Goal: Information Seeking & Learning: Check status

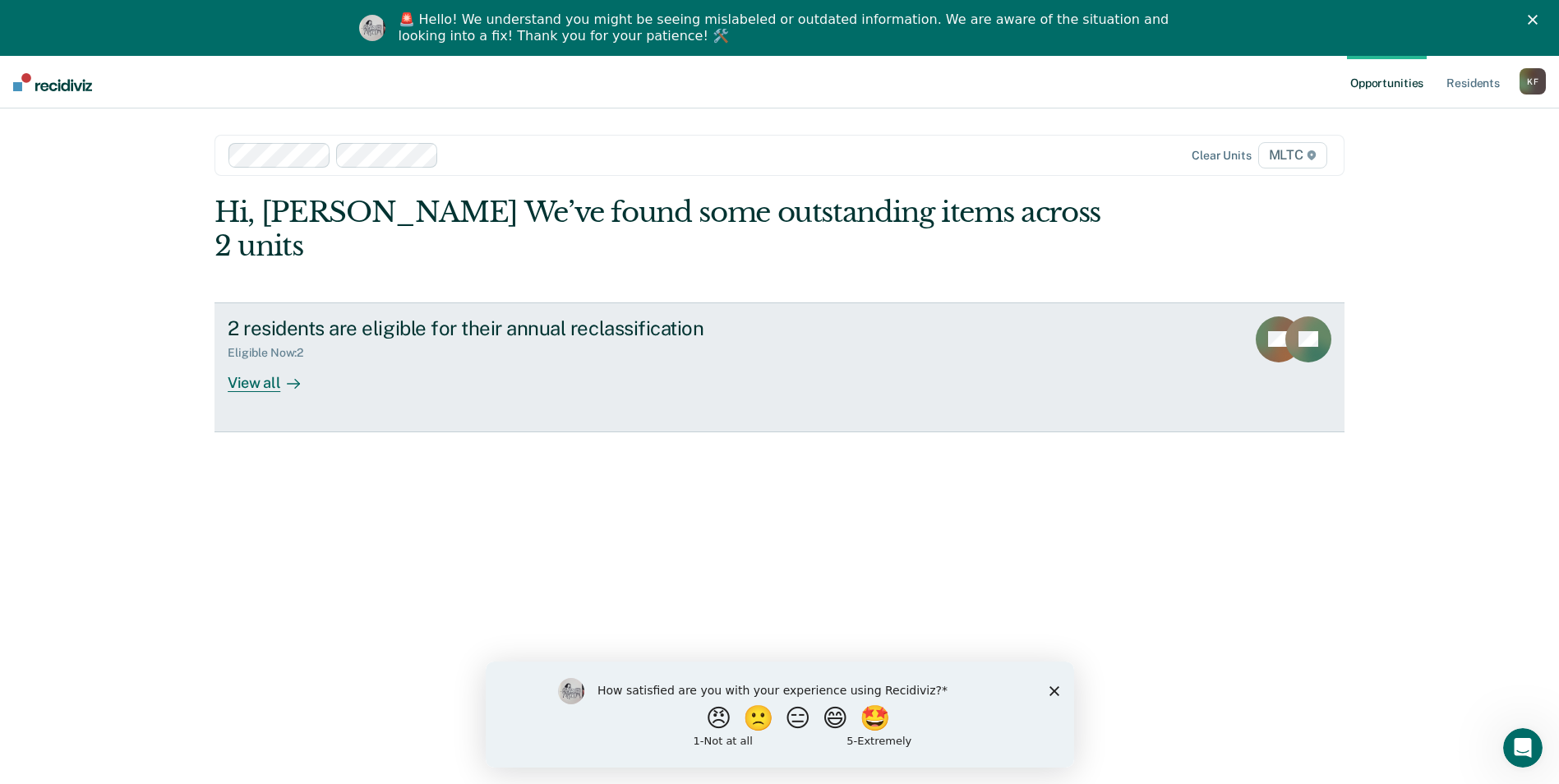
click at [258, 360] on div "View all" at bounding box center [273, 376] width 92 height 32
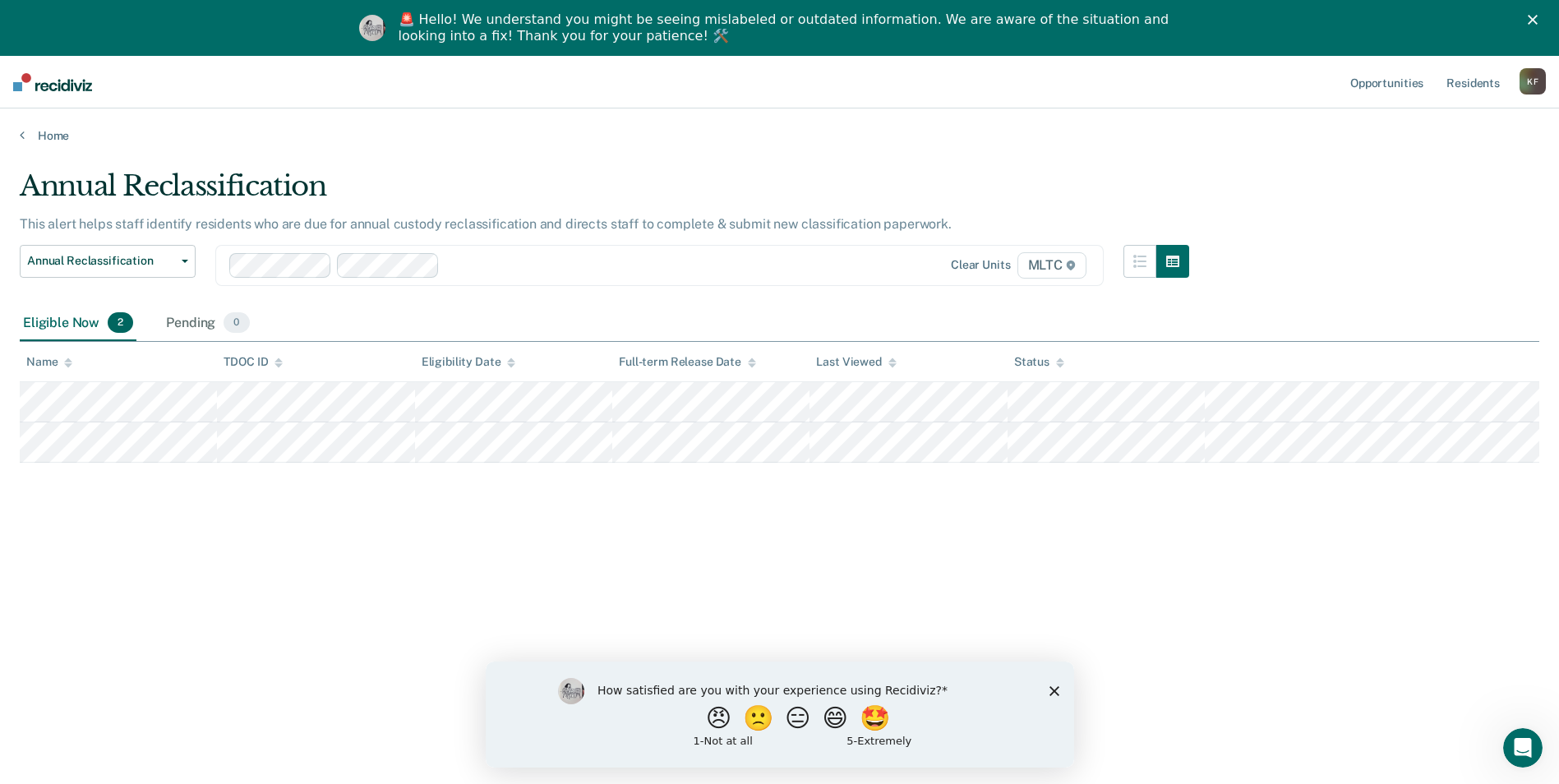
click at [1072, 604] on div "Annual Reclassification This alert helps staff identify residents who are due f…" at bounding box center [780, 443] width 1520 height 548
click at [1063, 262] on span "MLTC" at bounding box center [1052, 265] width 69 height 26
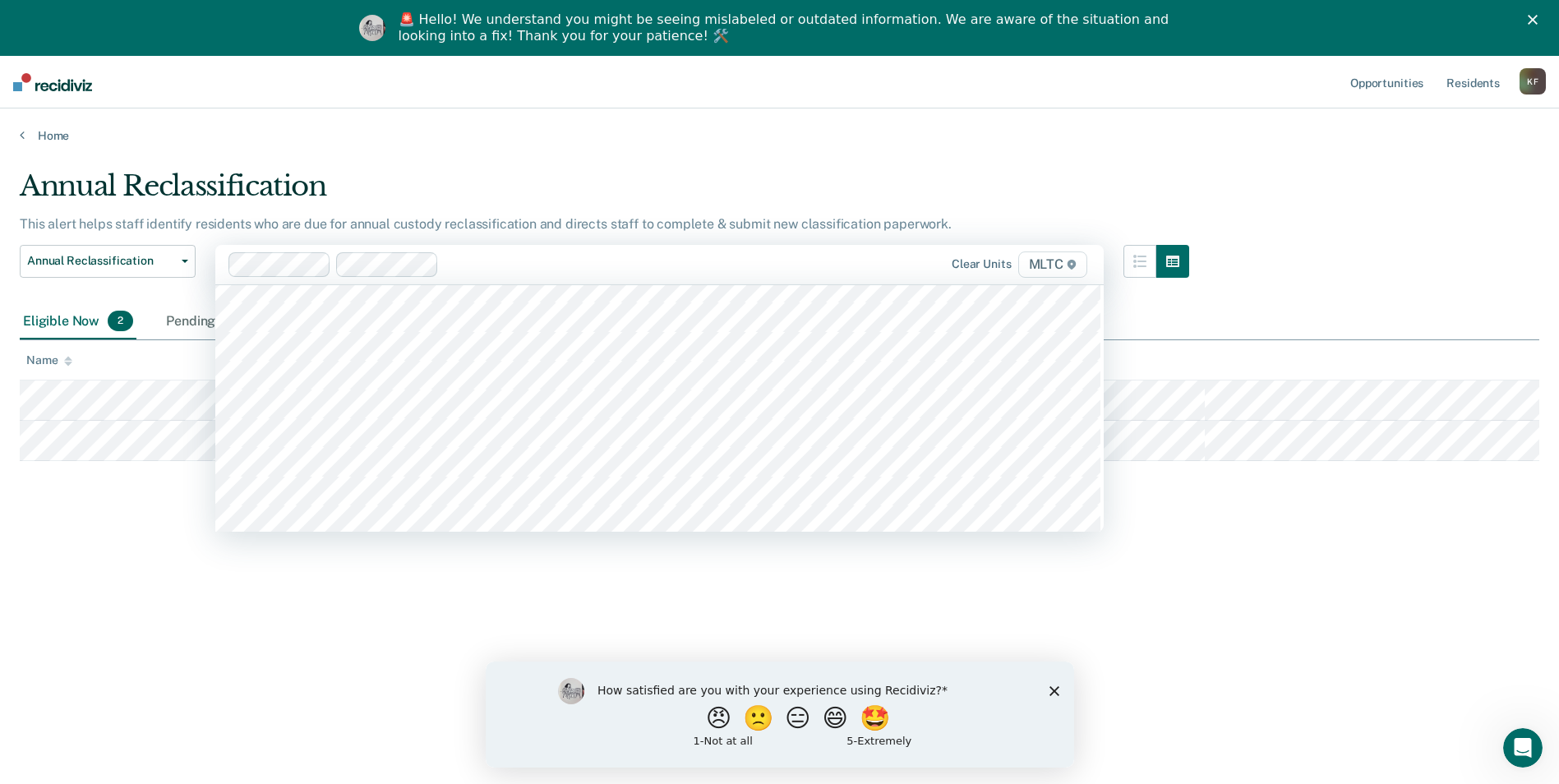
scroll to position [744, 0]
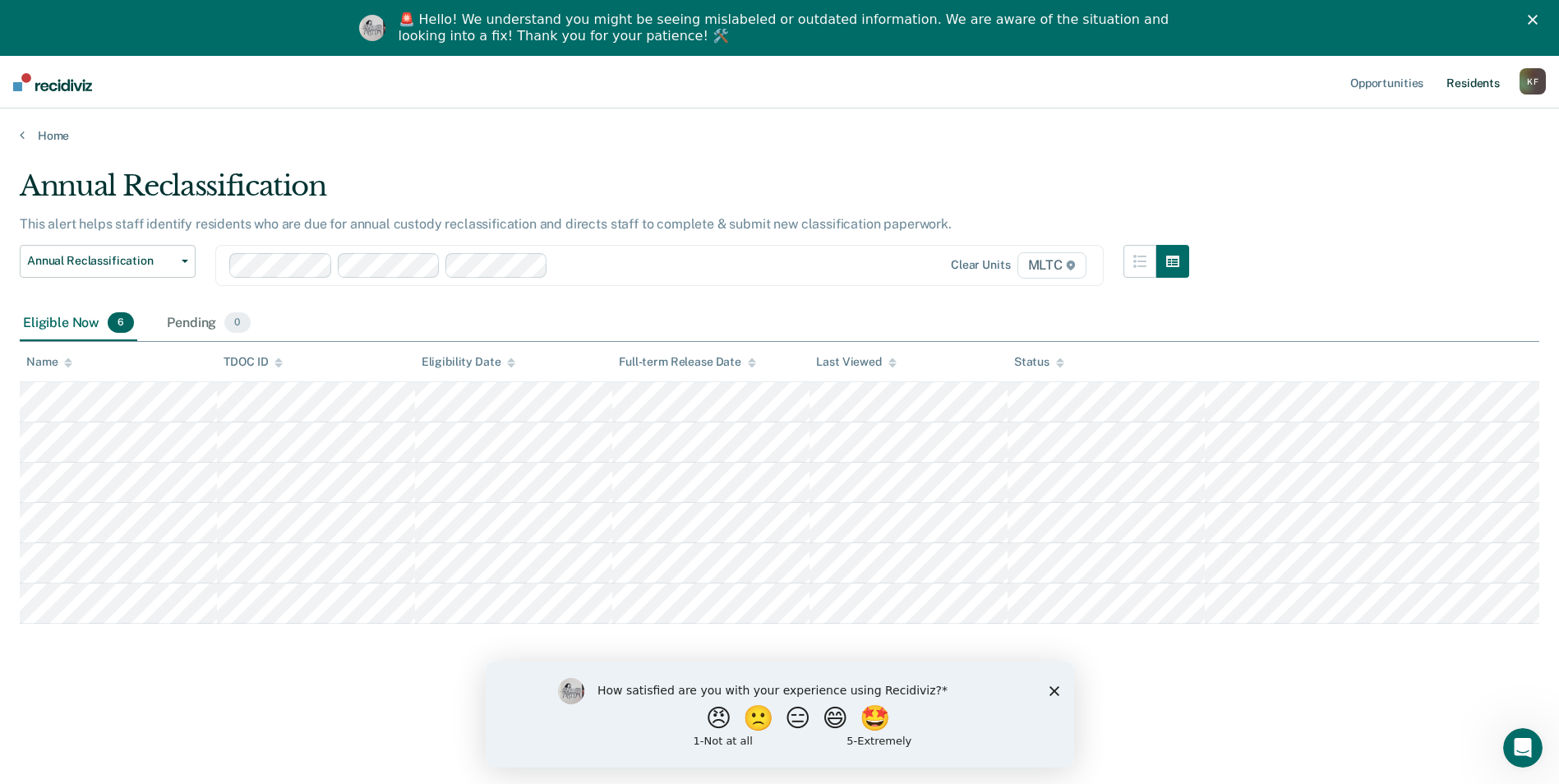
click at [1471, 82] on link "Resident s" at bounding box center [1473, 82] width 60 height 53
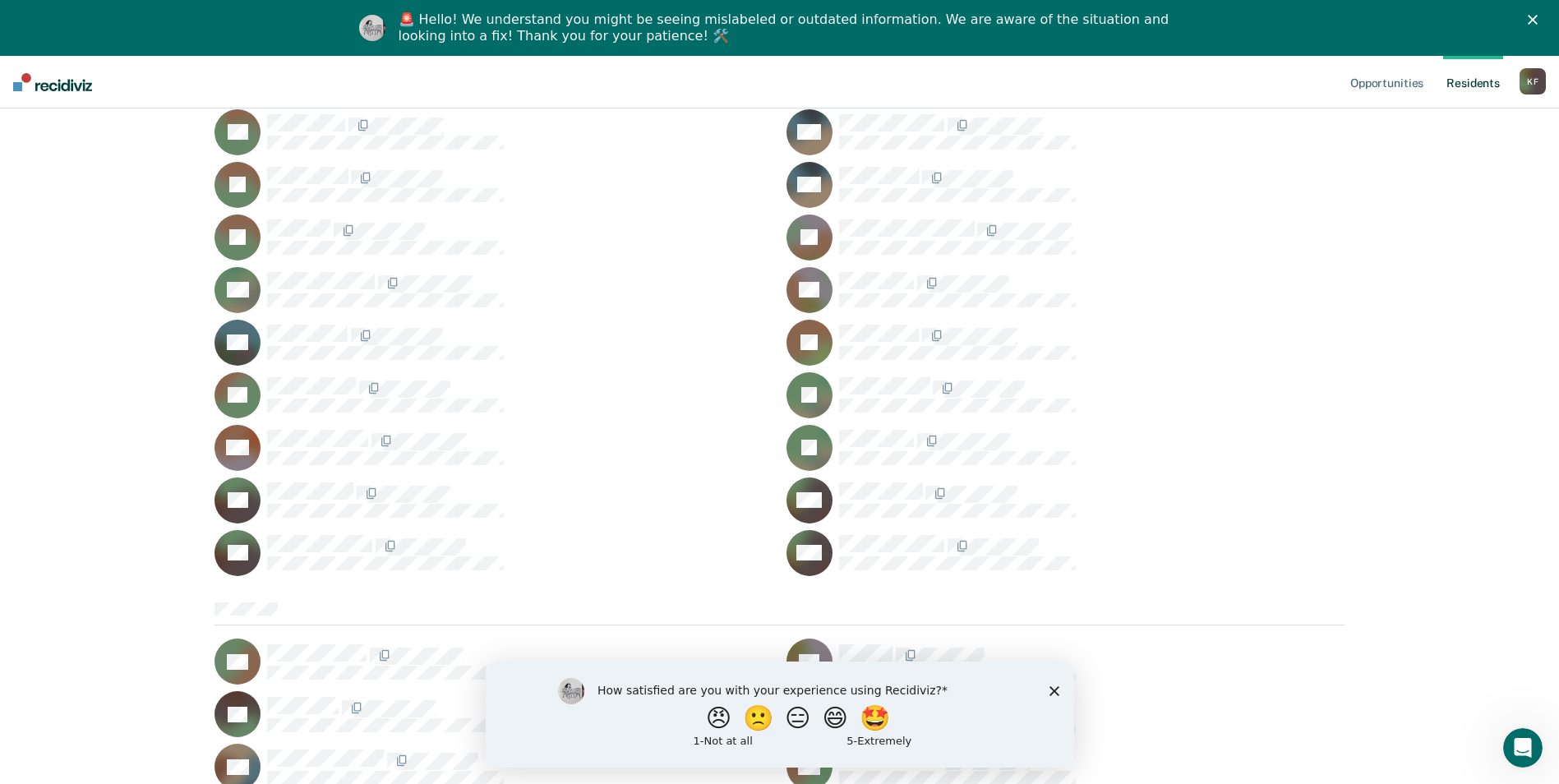
scroll to position [1150, 0]
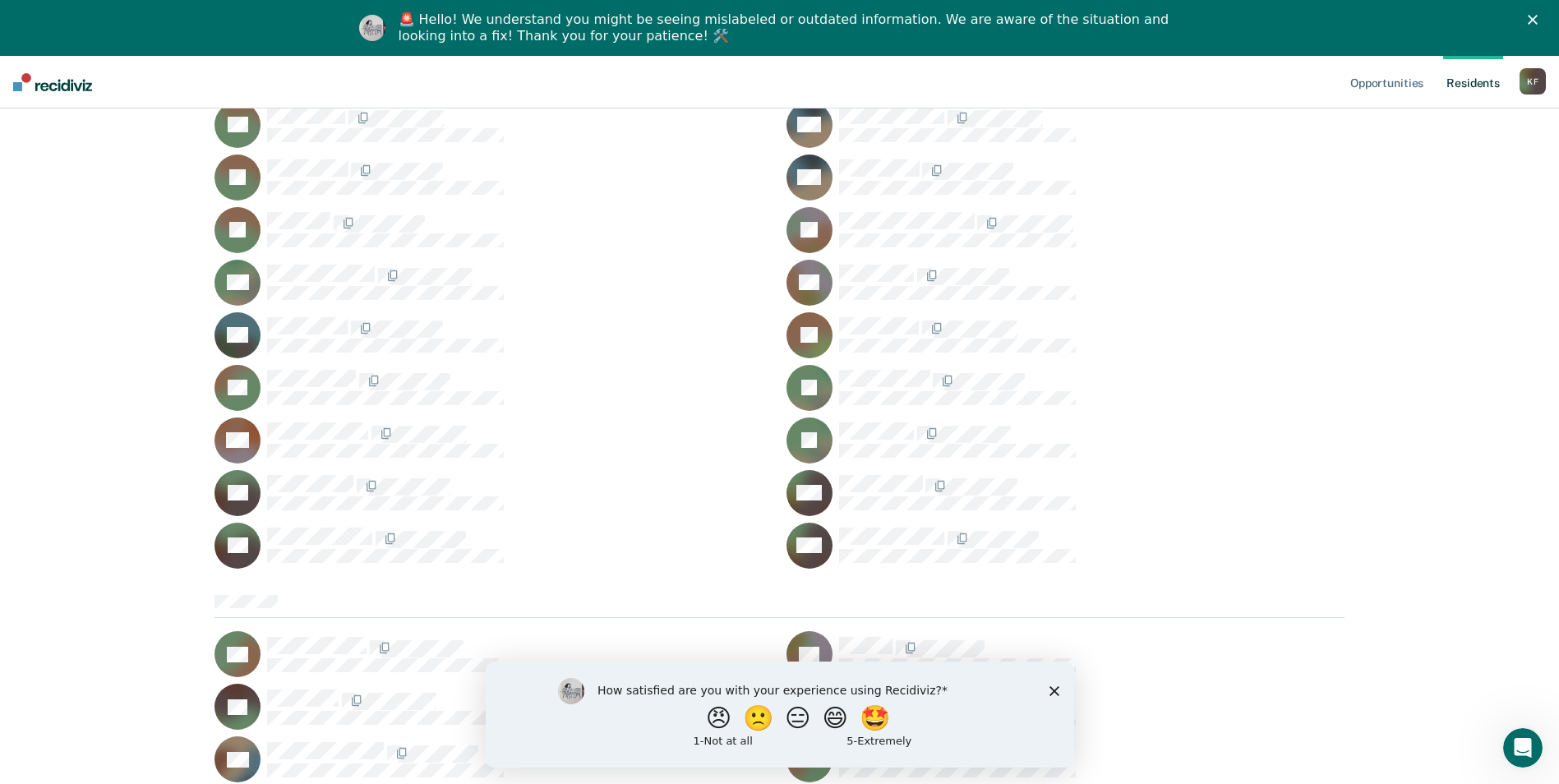
click at [1051, 689] on icon "Close survey" at bounding box center [1054, 690] width 10 height 10
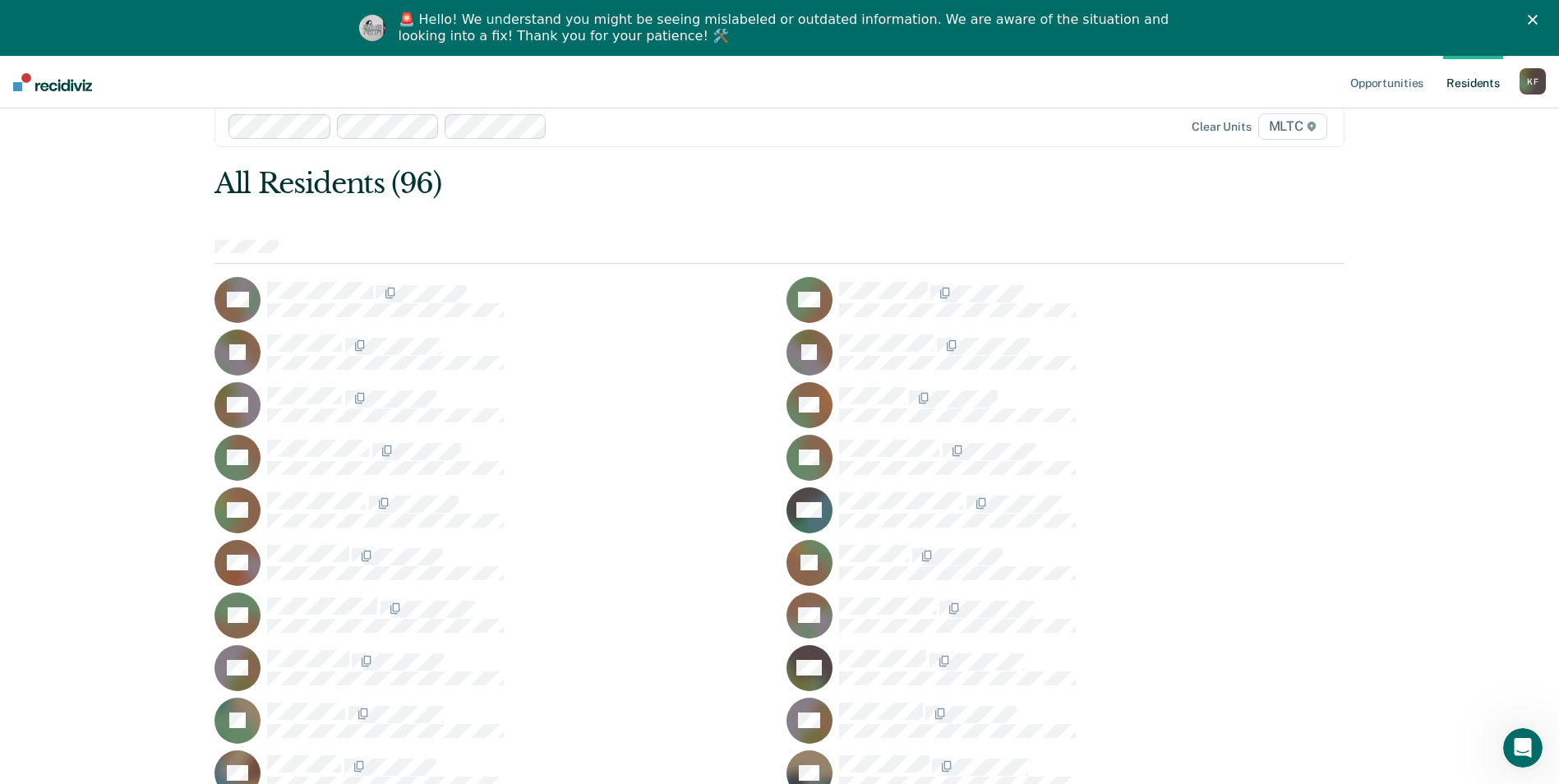
scroll to position [0, 0]
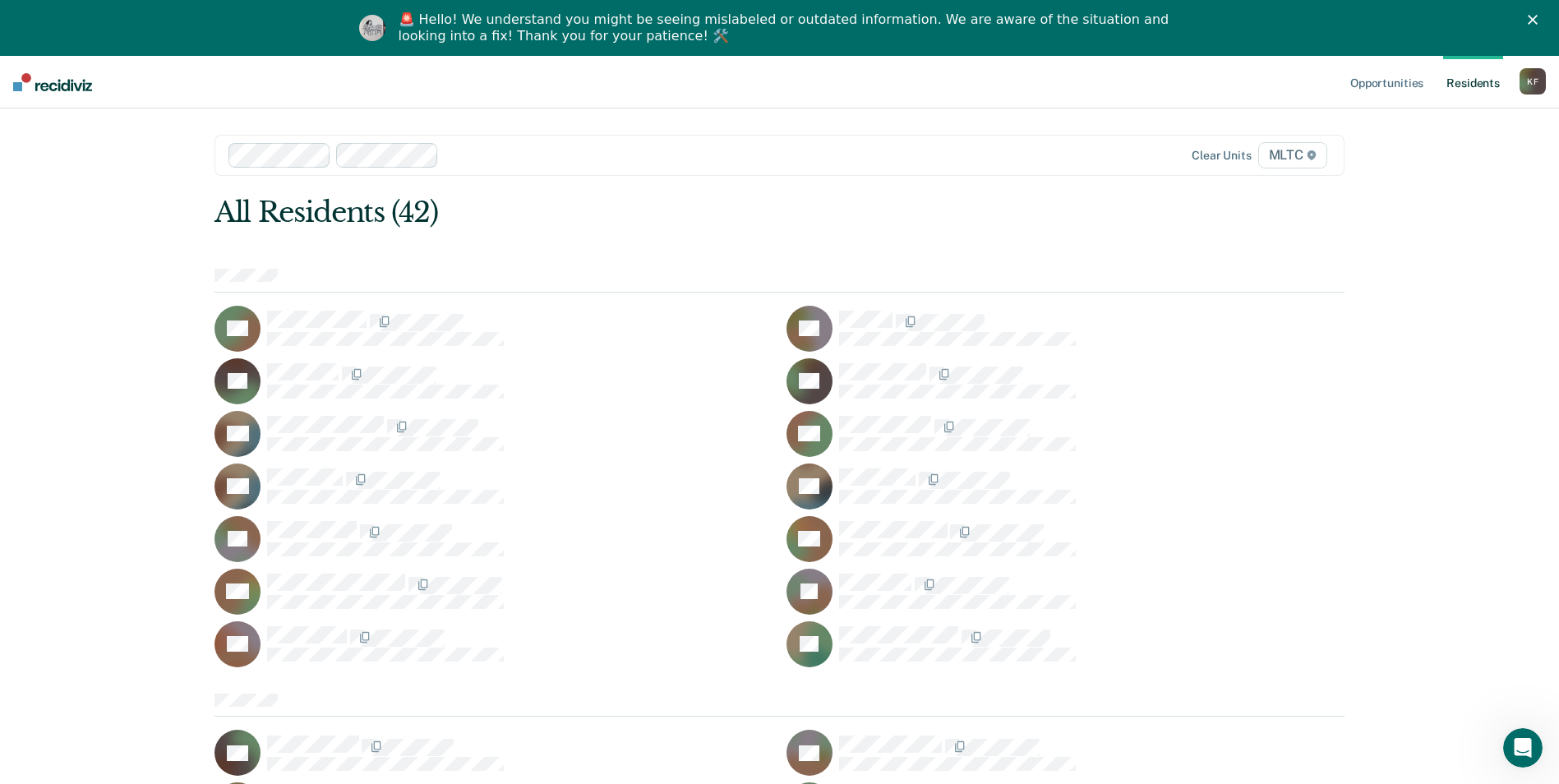
click at [1298, 155] on span "MLTC" at bounding box center [1293, 155] width 69 height 26
click at [1538, 18] on icon "Close" at bounding box center [1533, 20] width 10 height 10
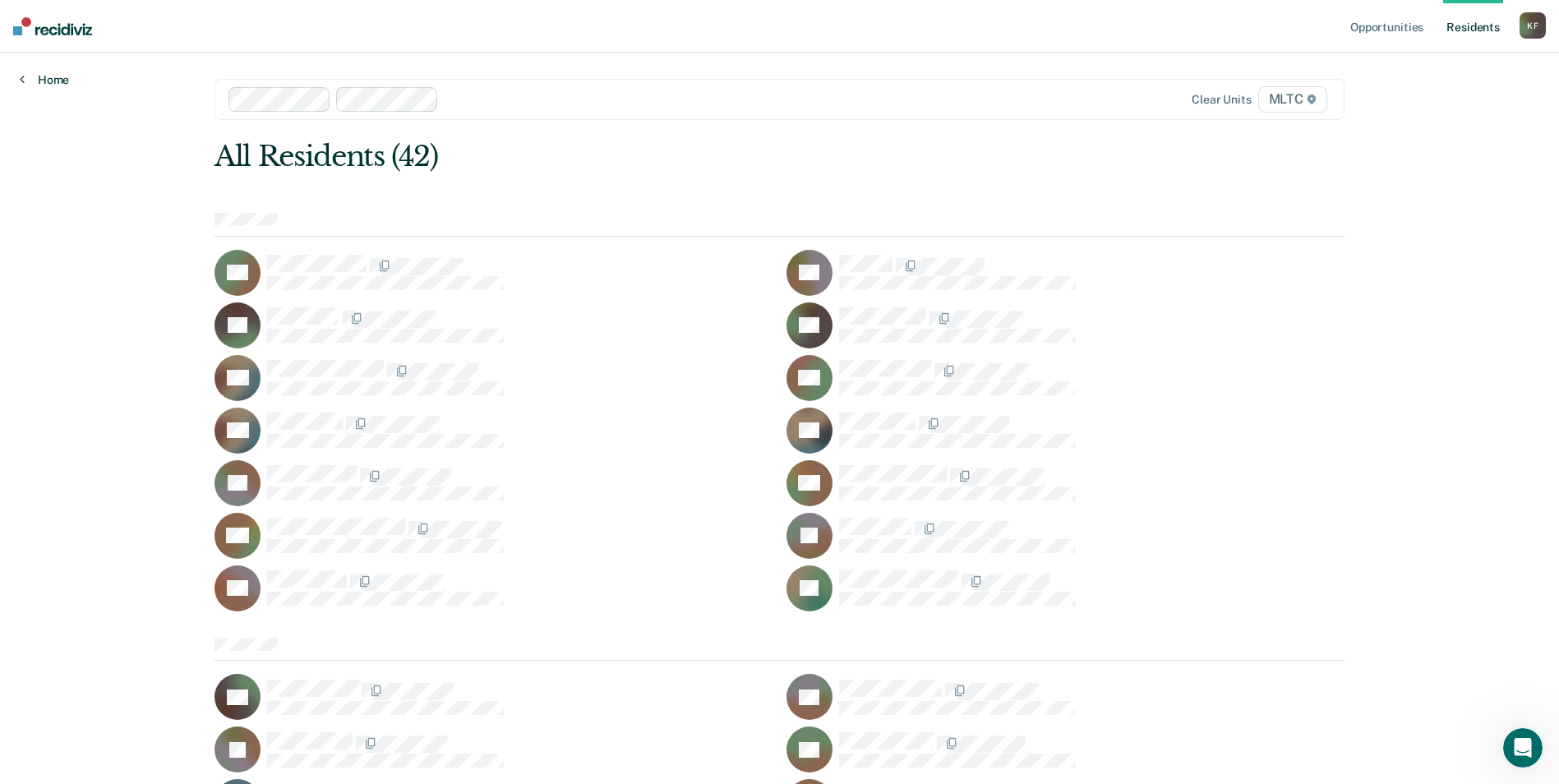
click at [40, 79] on link "Home" at bounding box center [44, 79] width 49 height 15
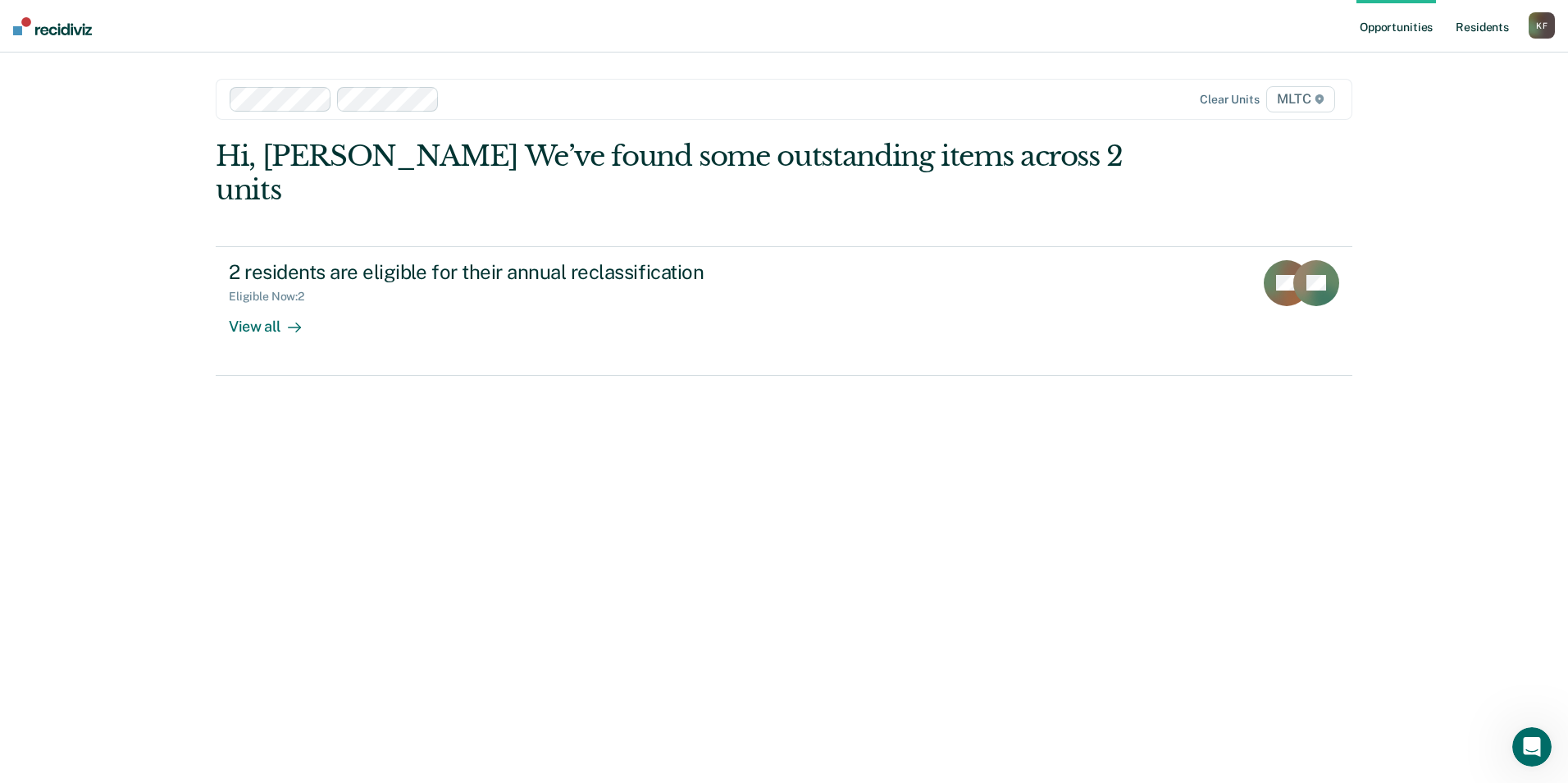
click at [1486, 27] on link "Resident s" at bounding box center [1482, 26] width 60 height 53
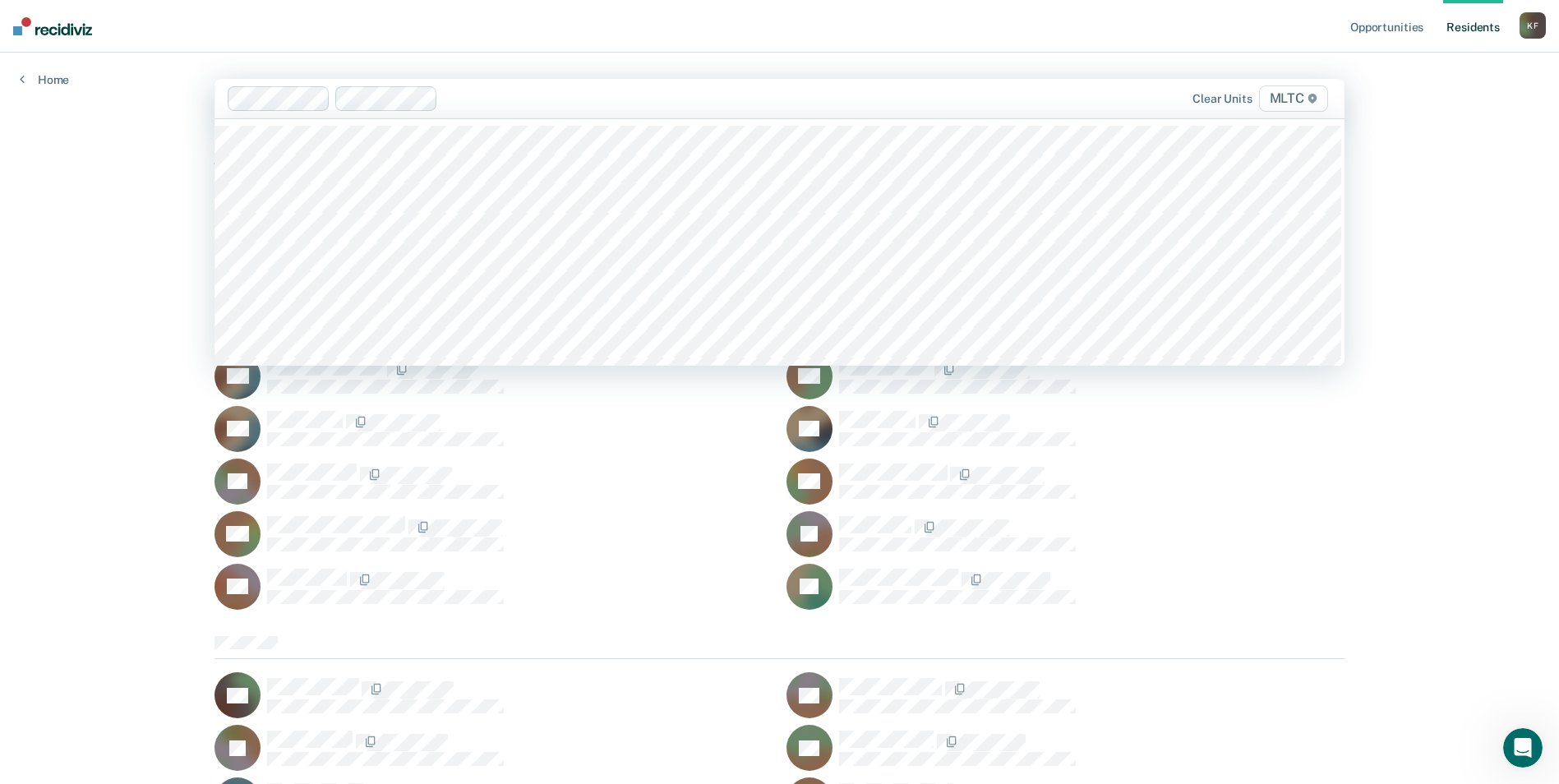
click at [1280, 97] on span "MLTC" at bounding box center [1294, 99] width 69 height 26
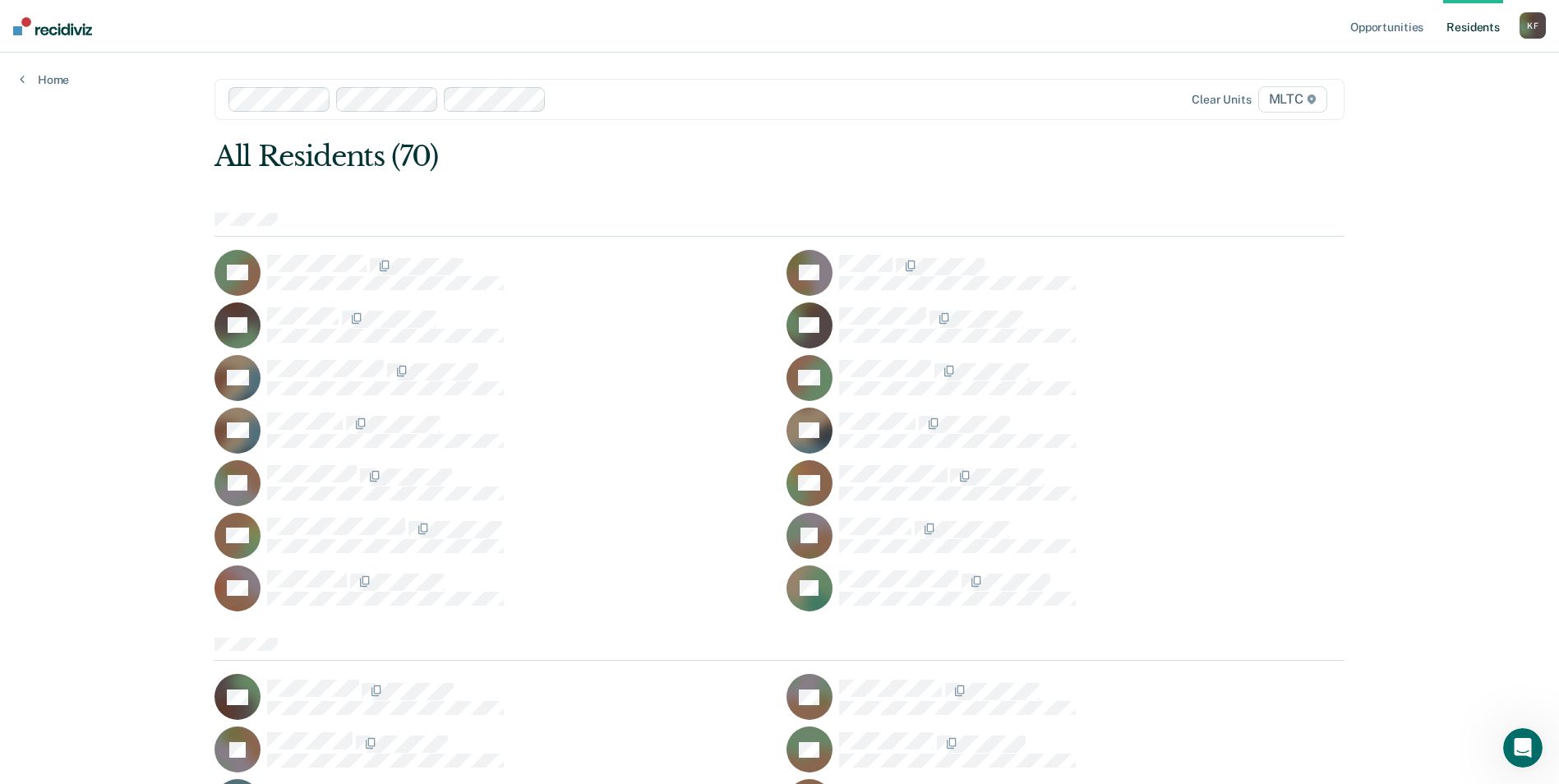
click at [1298, 96] on span "MLTC" at bounding box center [1293, 99] width 69 height 26
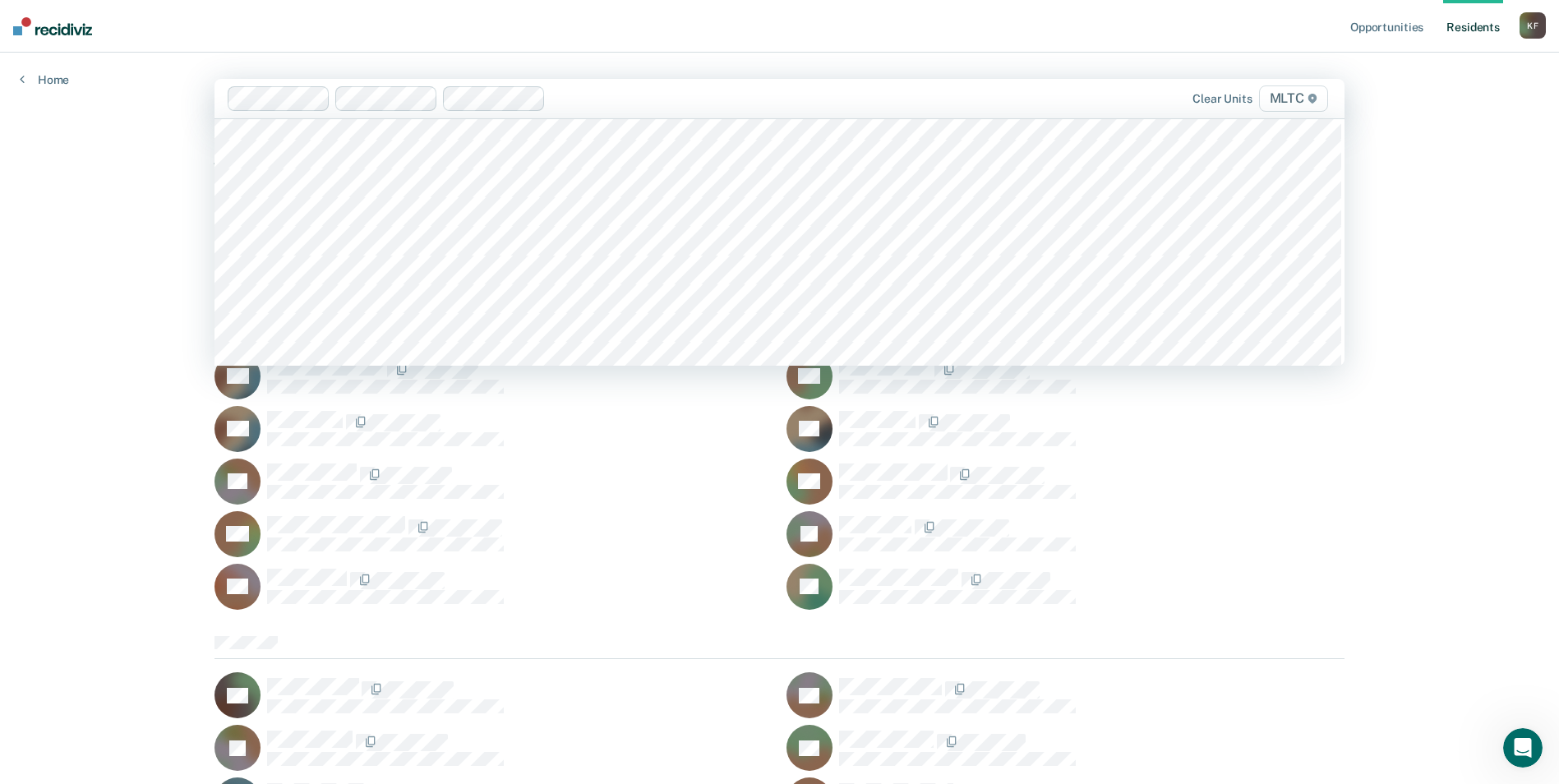
scroll to position [5258, 0]
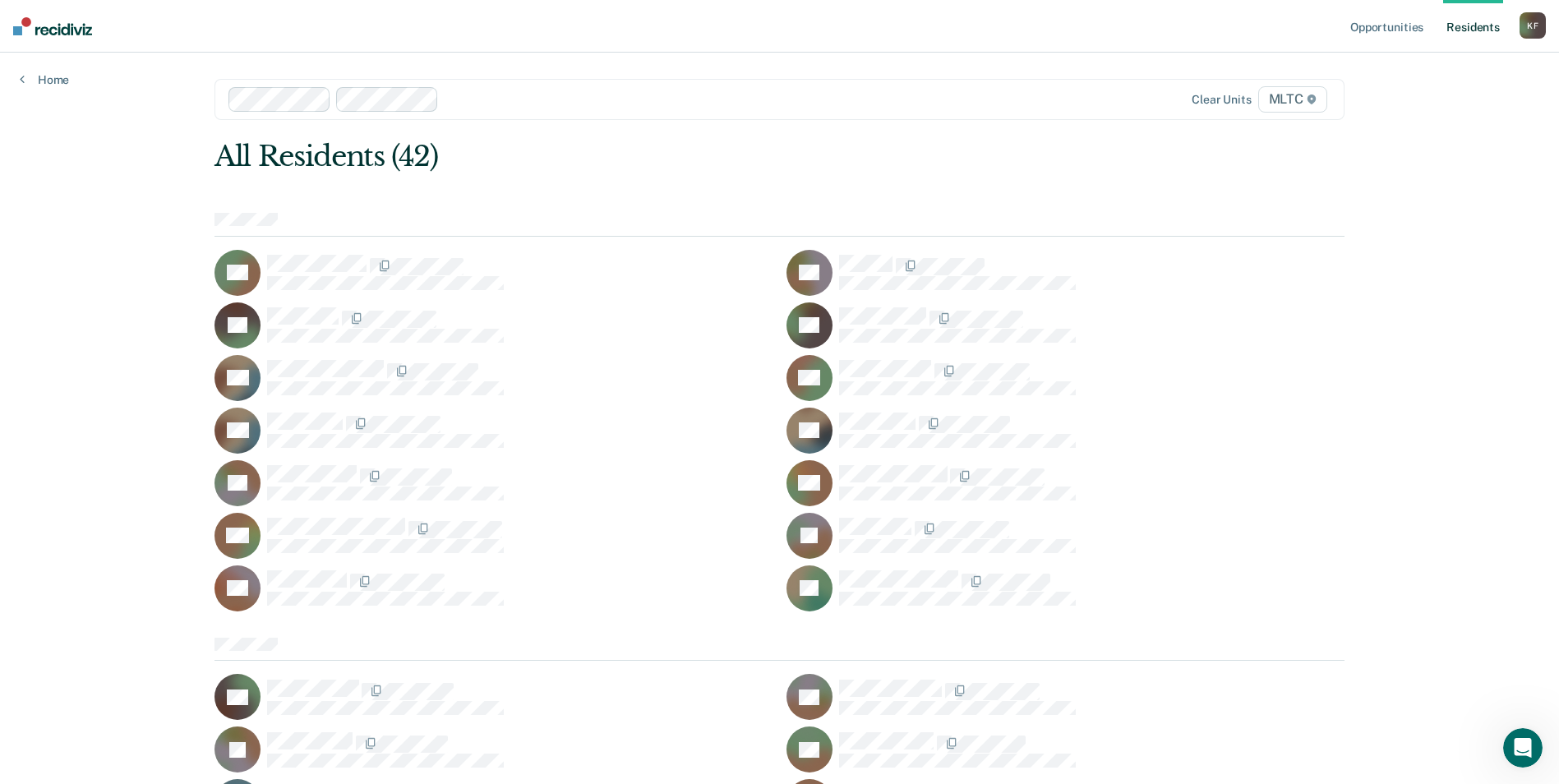
click at [1295, 97] on span "MLTC" at bounding box center [1293, 99] width 69 height 26
click at [1298, 105] on span "MLTC" at bounding box center [1293, 99] width 69 height 26
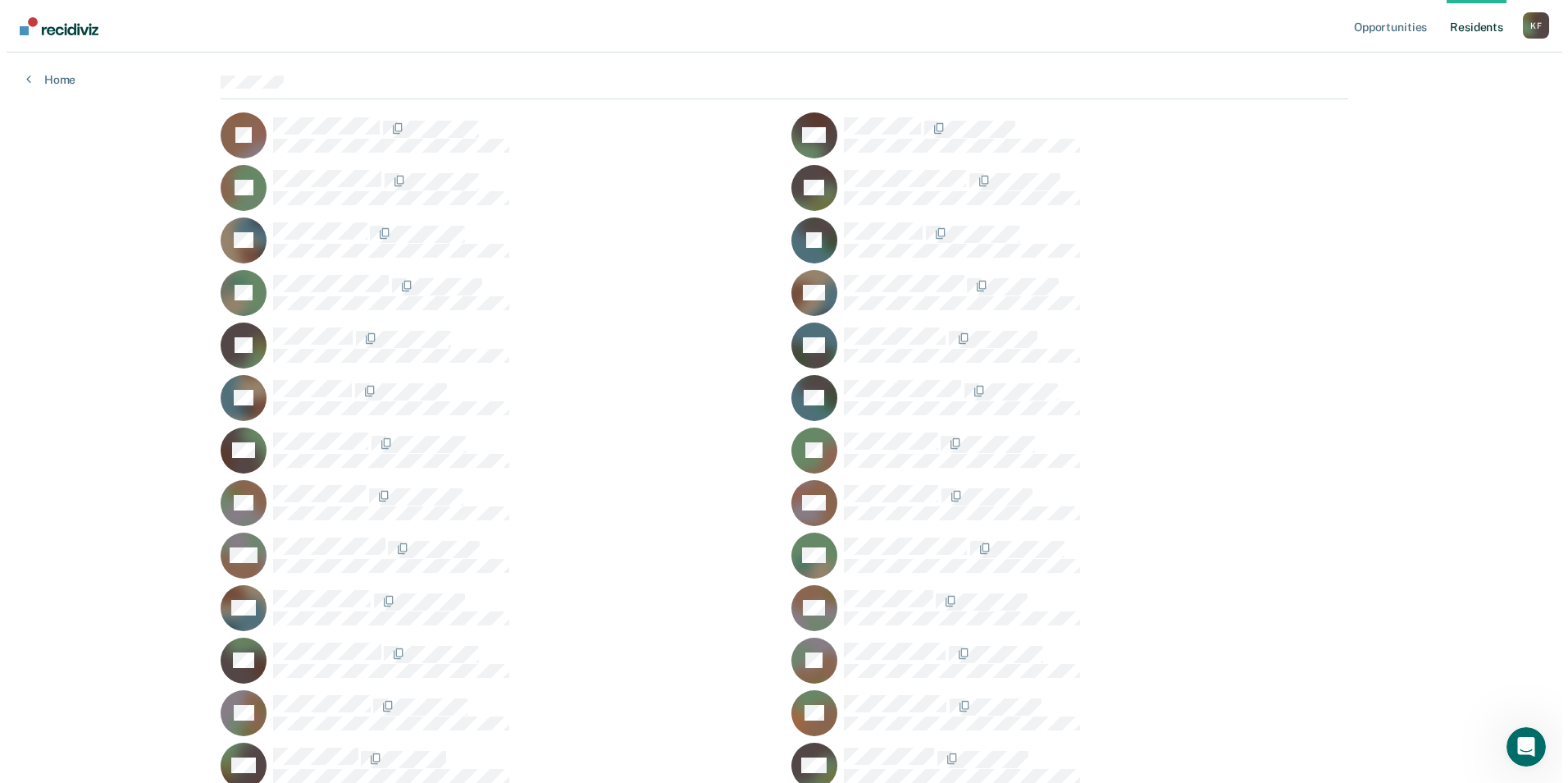
scroll to position [0, 0]
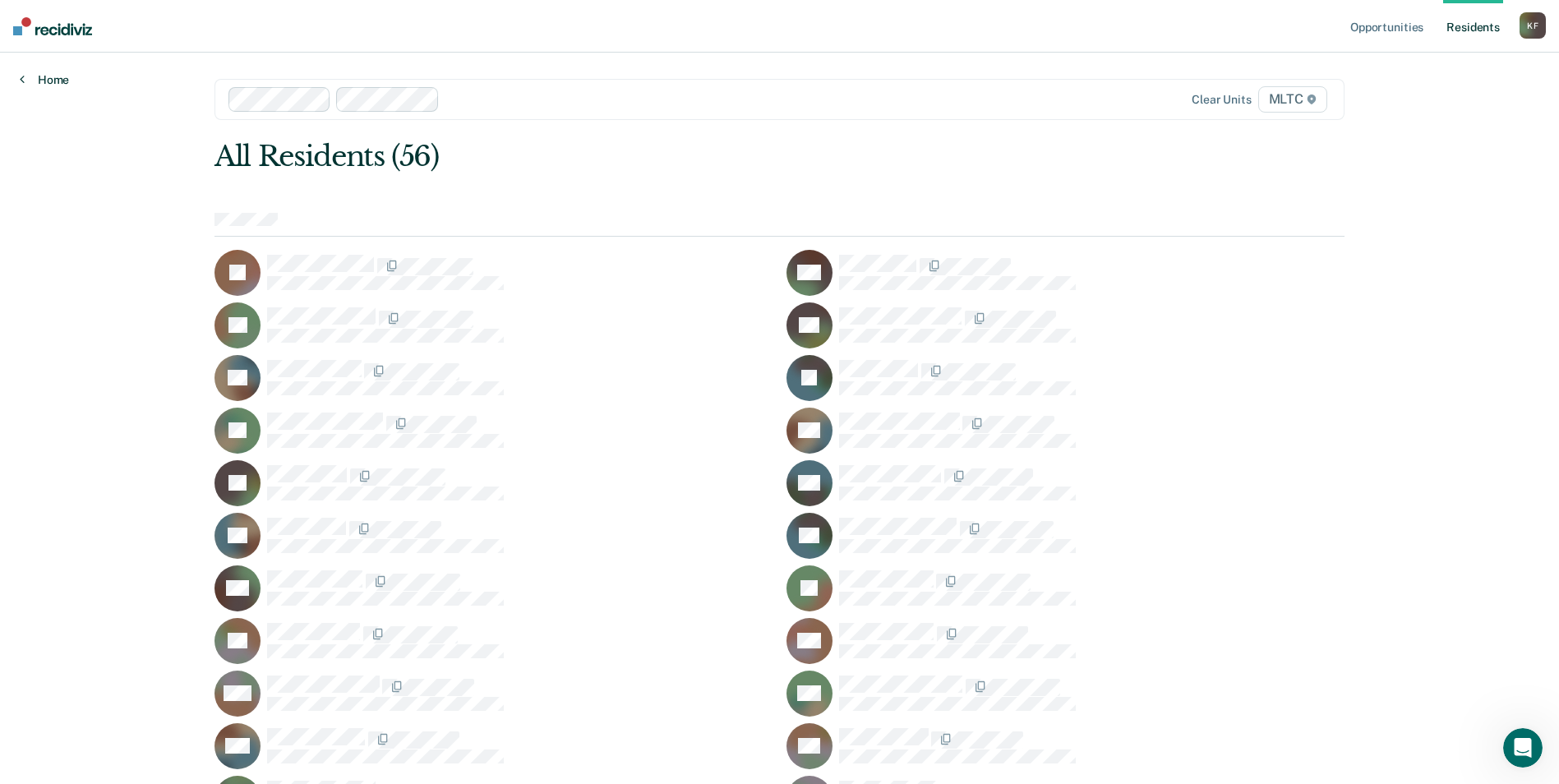
click at [41, 83] on link "Home" at bounding box center [44, 79] width 49 height 15
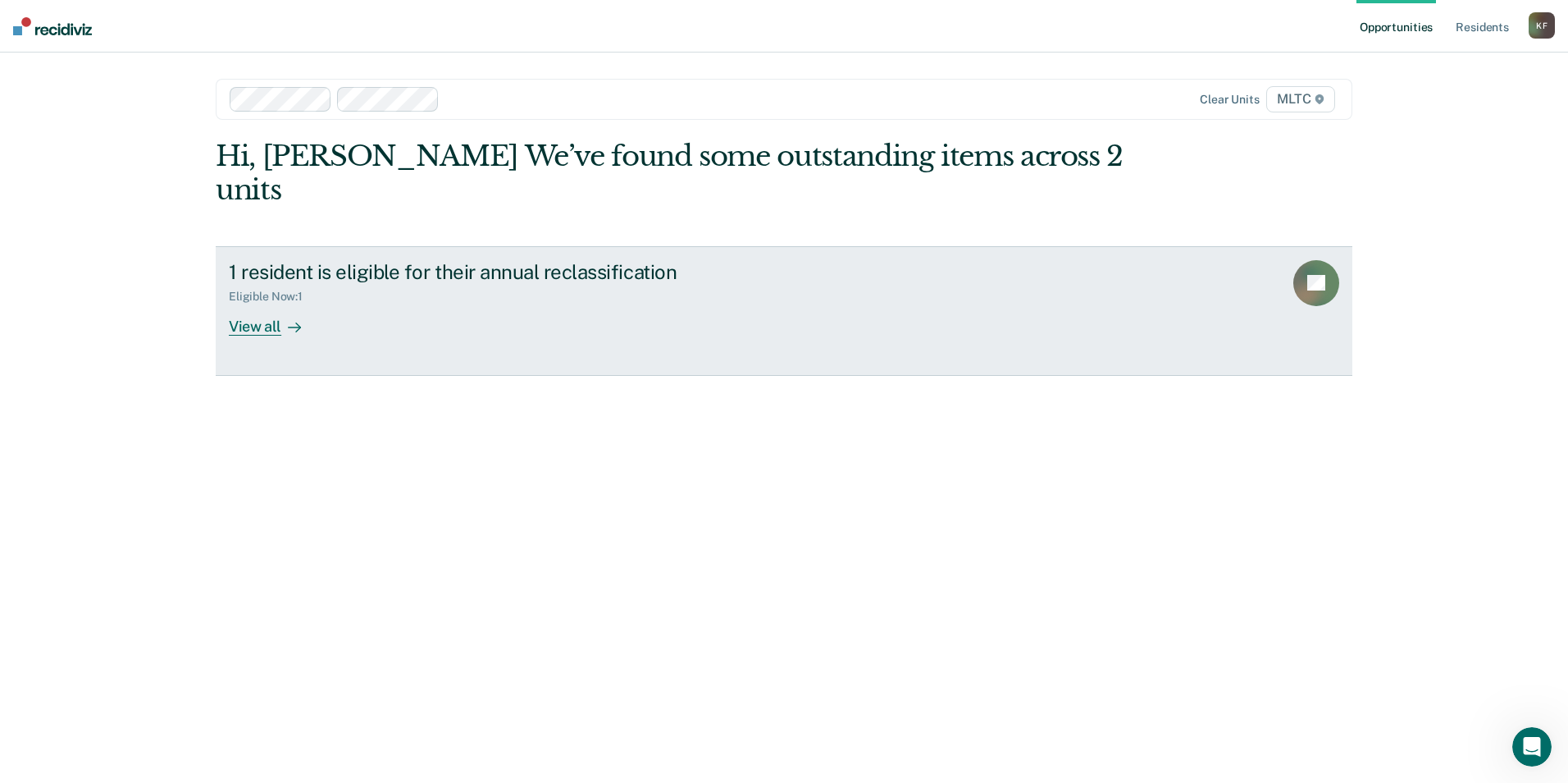
click at [247, 304] on div "View all" at bounding box center [275, 320] width 92 height 32
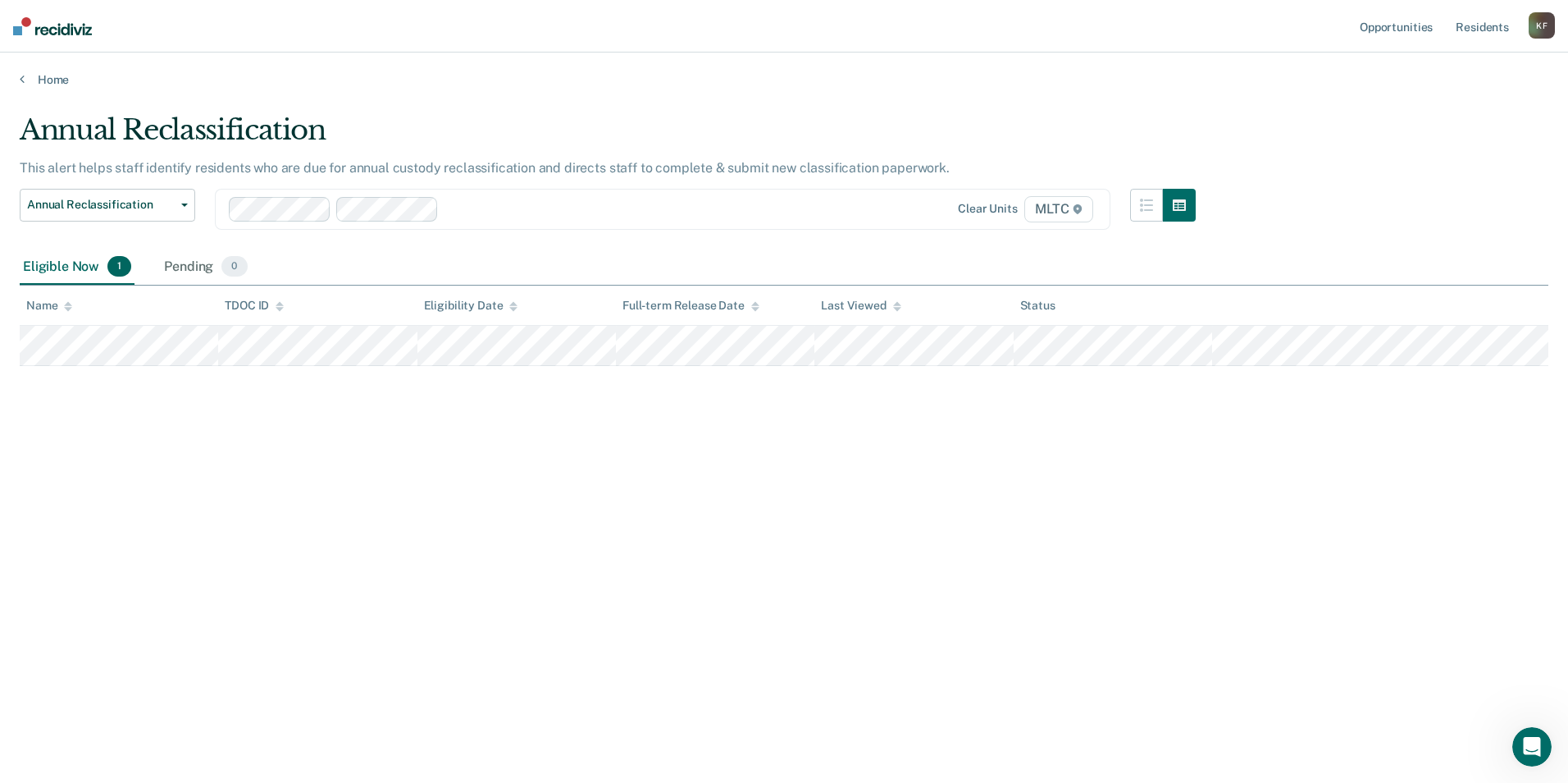
click at [1198, 500] on div "Annual Reclassification This alert helps staff identify residents who are due f…" at bounding box center [784, 387] width 1528 height 547
click at [182, 203] on icon "button" at bounding box center [184, 204] width 7 height 3
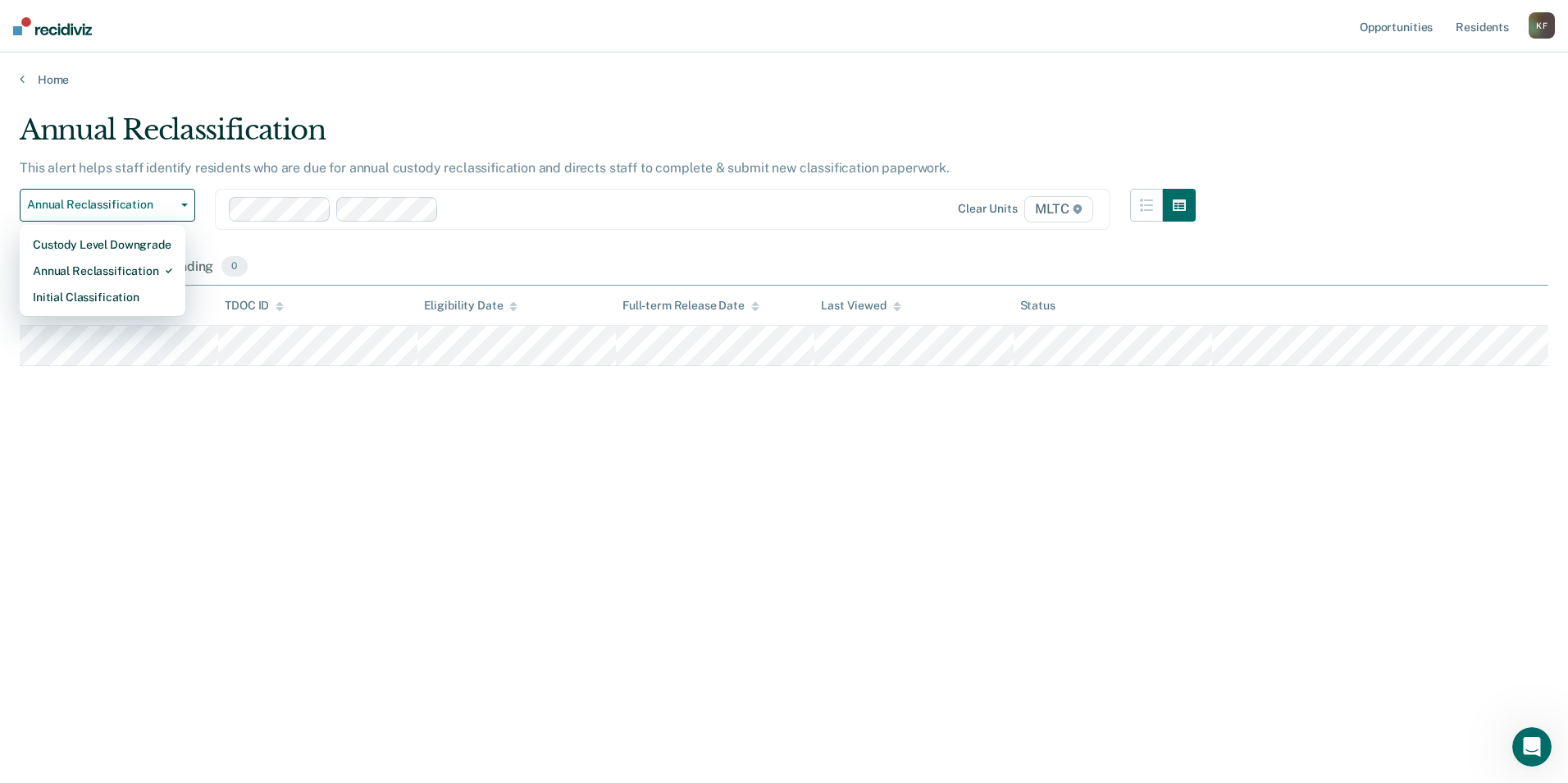
click at [404, 256] on div "Eligible Now 1 Pending 0" at bounding box center [784, 267] width 1528 height 37
